Goal: Task Accomplishment & Management: Use online tool/utility

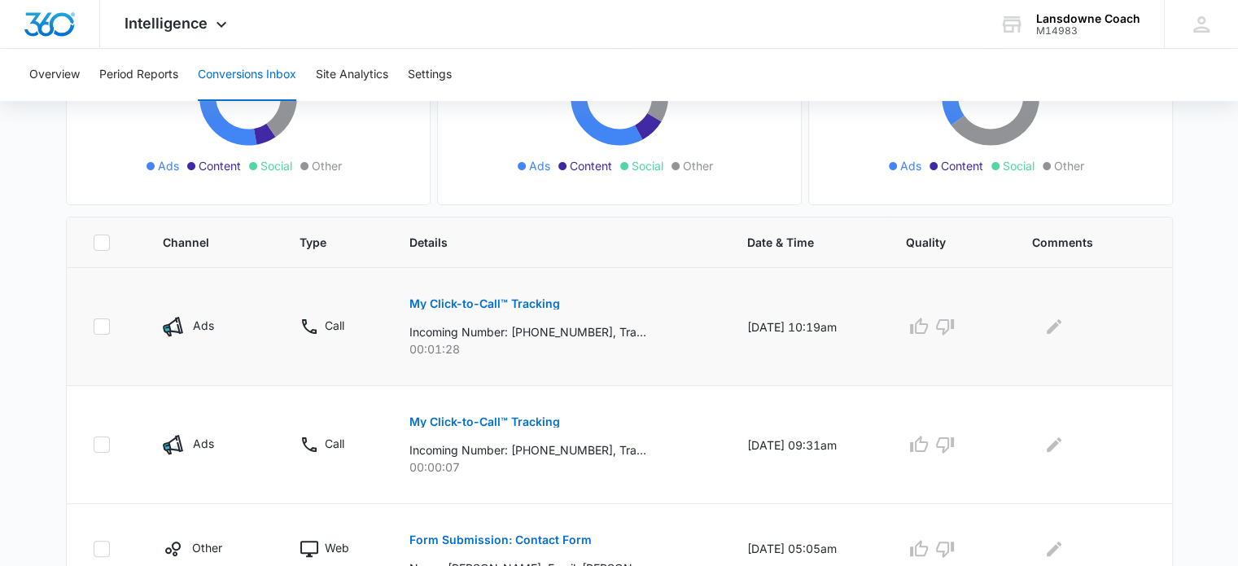
scroll to position [244, 0]
click at [472, 300] on p "My Click-to-Call™ Tracking" at bounding box center [484, 304] width 151 height 11
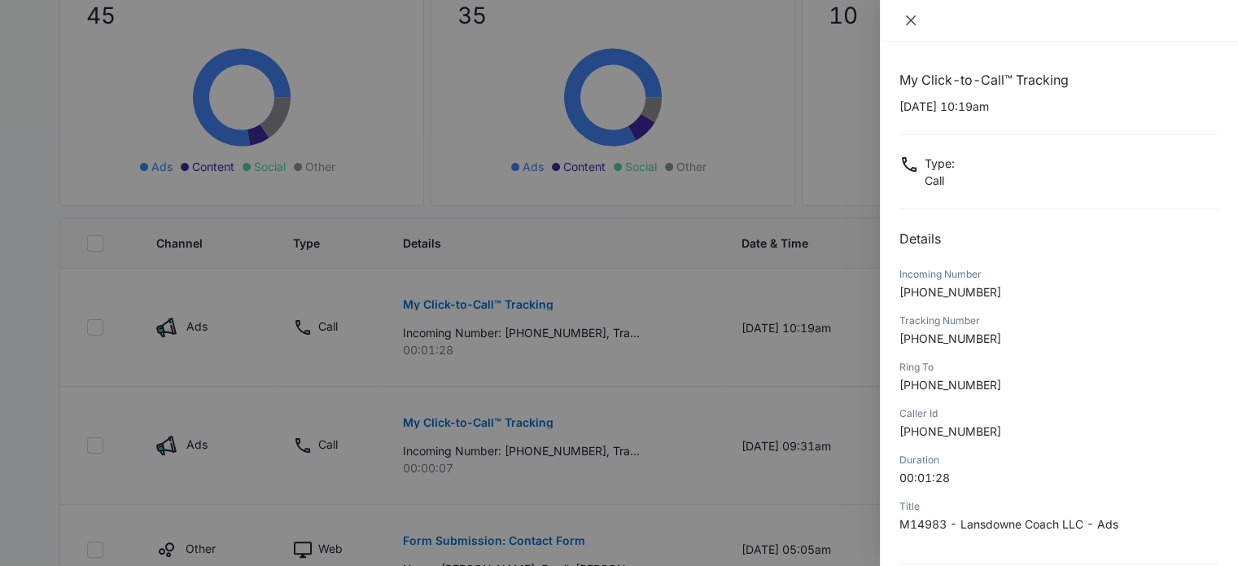
click at [912, 23] on icon "close" at bounding box center [910, 20] width 13 height 13
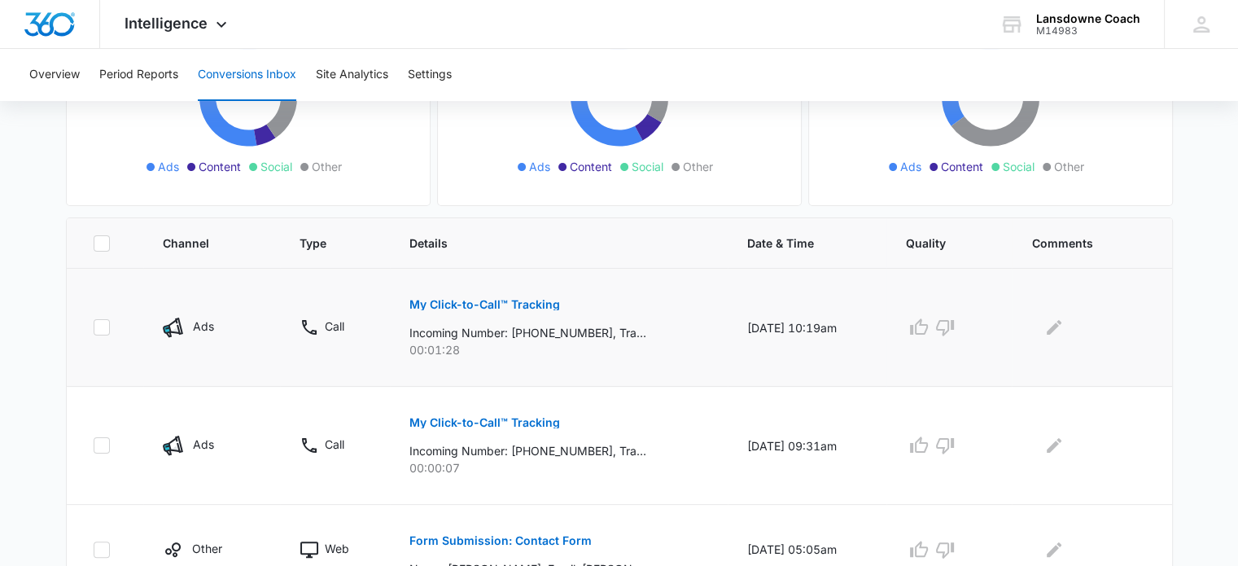
click at [485, 307] on p "My Click-to-Call™ Tracking" at bounding box center [484, 304] width 151 height 11
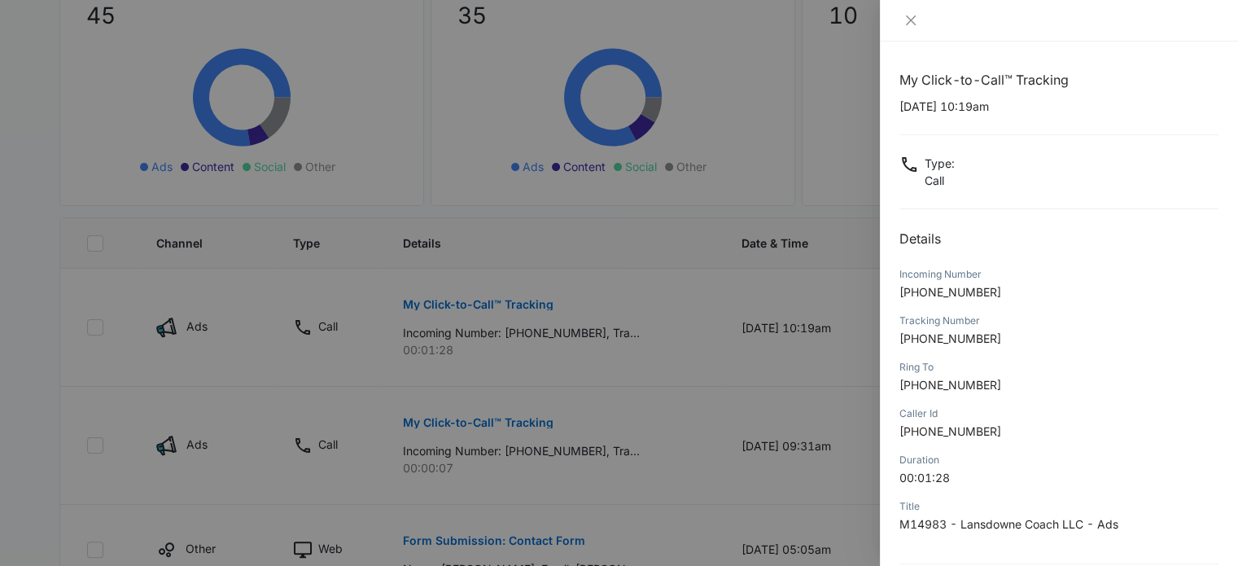
scroll to position [156, 0]
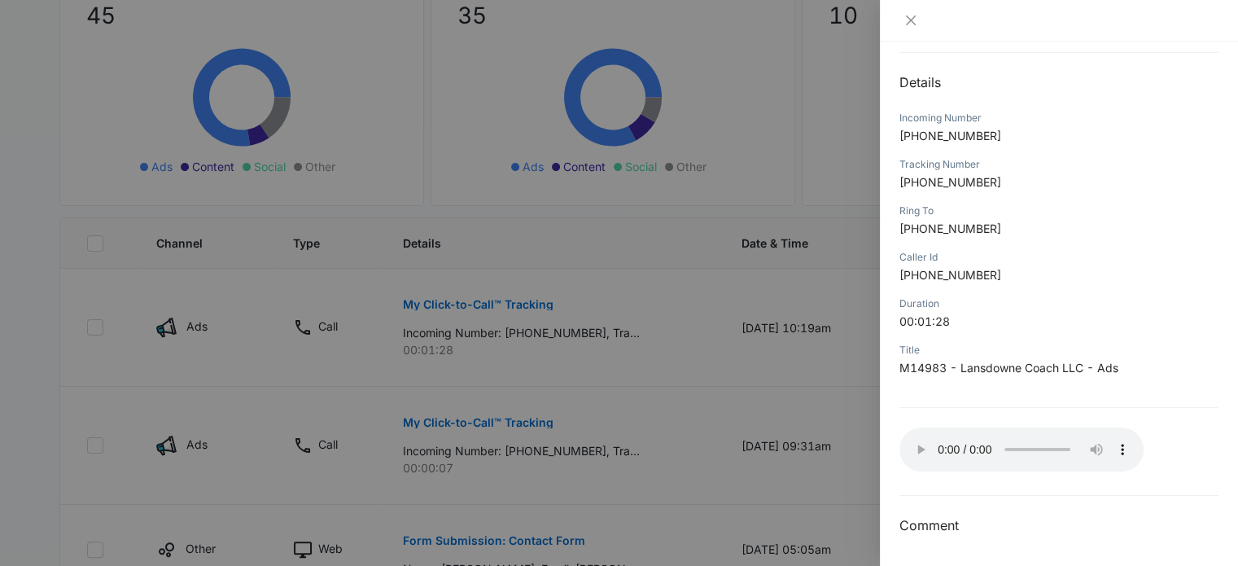
click at [370, 102] on div at bounding box center [619, 283] width 1238 height 566
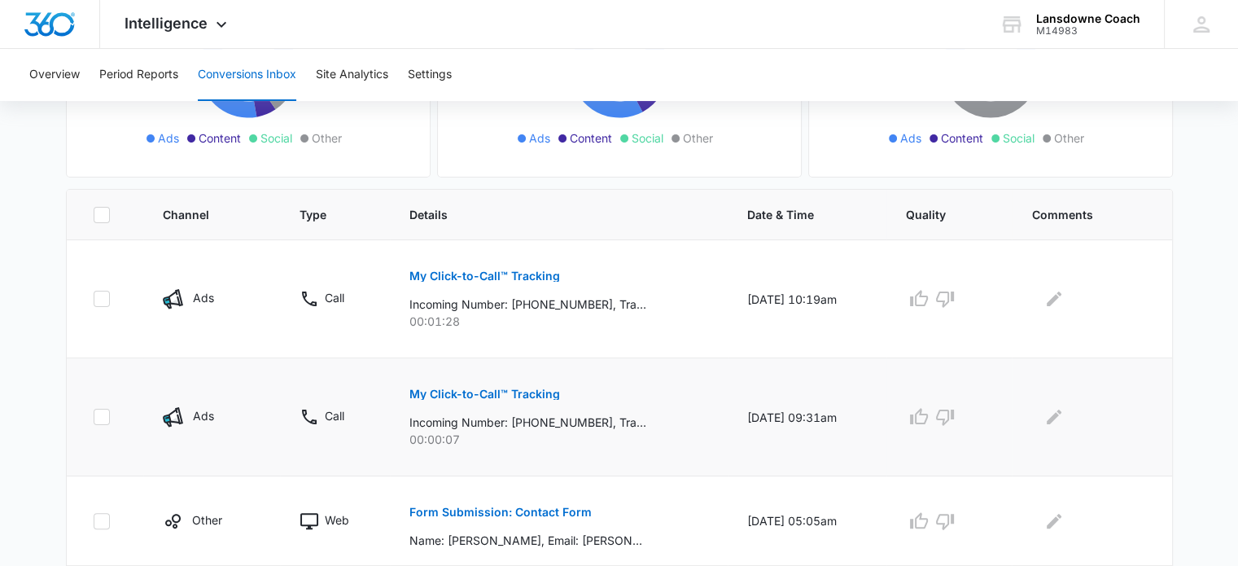
scroll to position [244, 0]
